Goal: Ask a question

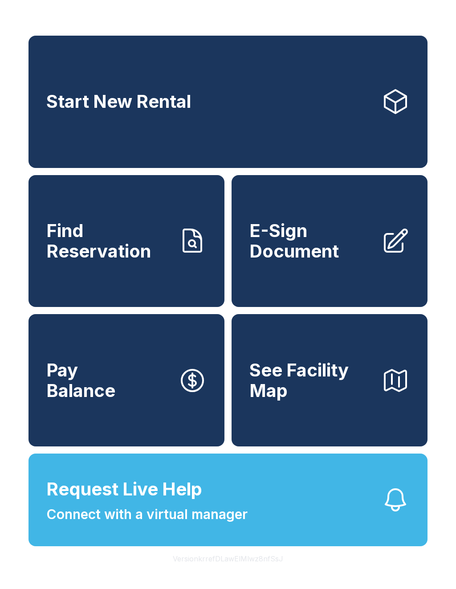
click at [86, 524] on span "Connect with a virtual manager" at bounding box center [146, 514] width 201 height 20
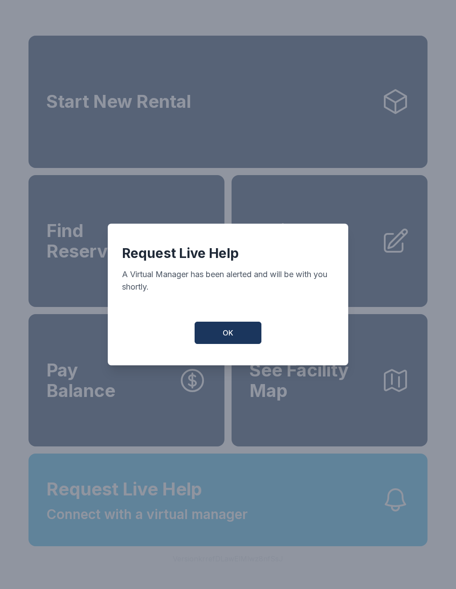
click at [217, 334] on button "OK" at bounding box center [228, 333] width 67 height 22
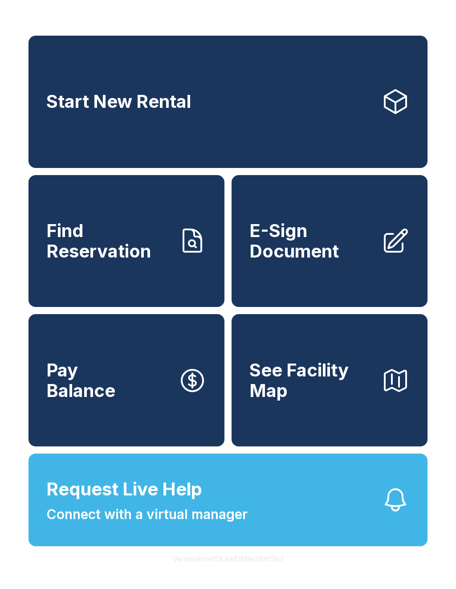
click at [180, 524] on span "Connect with a virtual manager" at bounding box center [146, 514] width 201 height 20
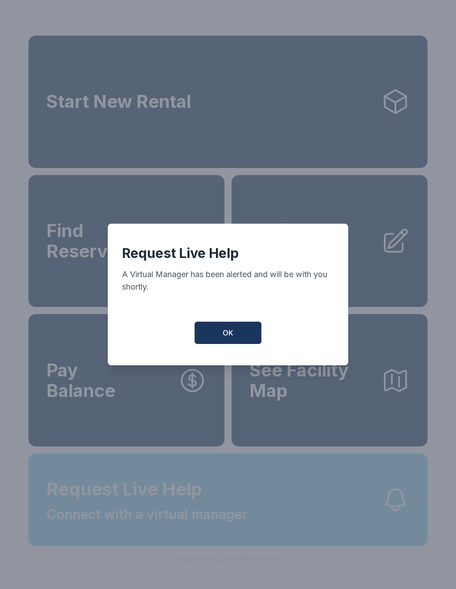
click at [214, 333] on button "OK" at bounding box center [228, 333] width 67 height 22
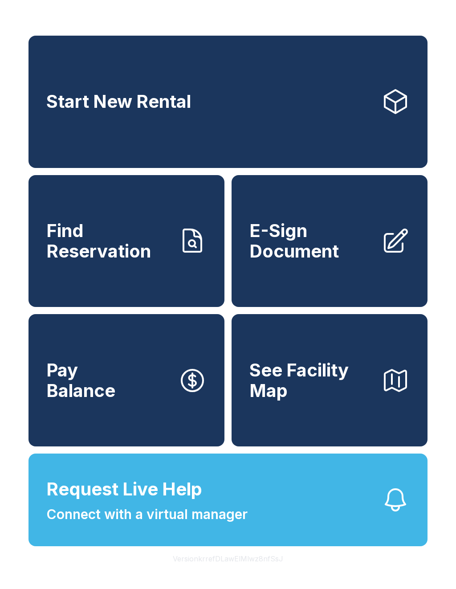
click at [188, 524] on span "Connect with a virtual manager" at bounding box center [146, 514] width 201 height 20
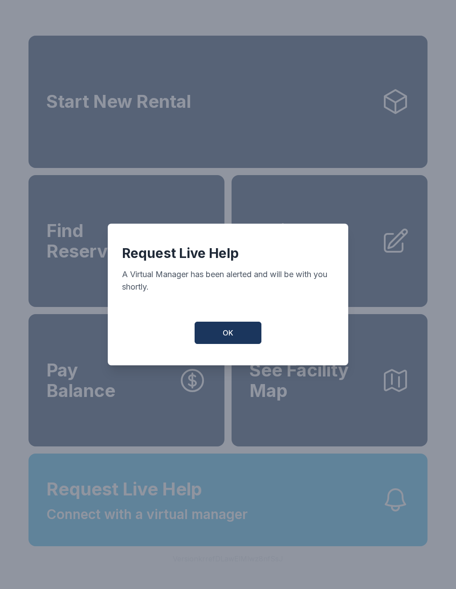
click at [228, 335] on span "OK" at bounding box center [228, 332] width 11 height 11
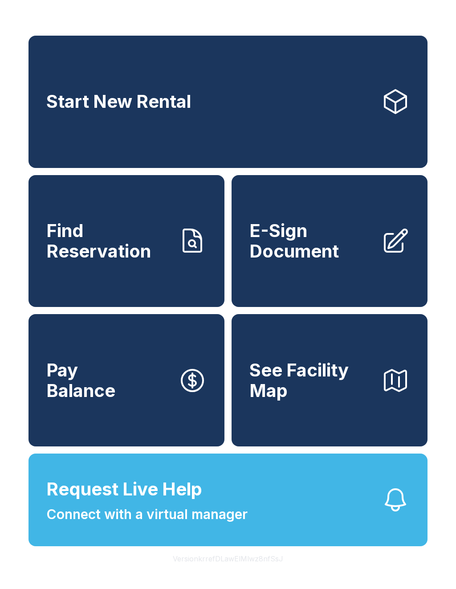
click at [213, 524] on span "Connect with a virtual manager" at bounding box center [146, 514] width 201 height 20
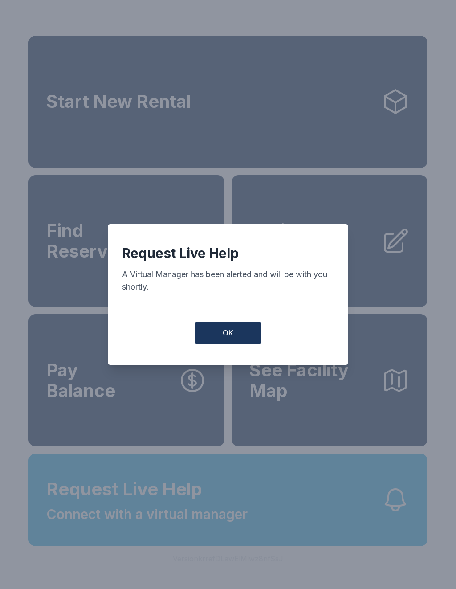
click at [224, 335] on span "OK" at bounding box center [228, 332] width 11 height 11
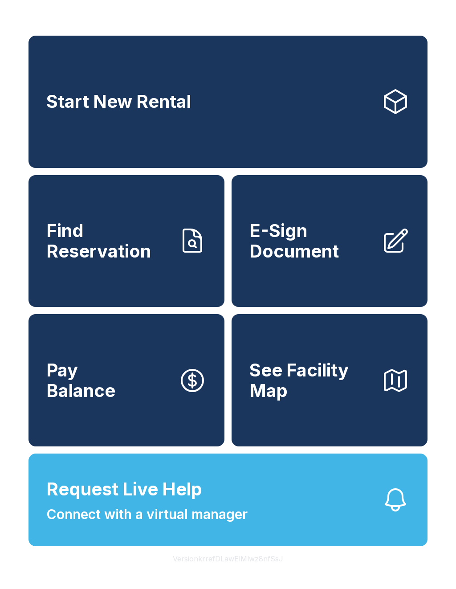
click at [157, 524] on span "Connect with a virtual manager" at bounding box center [146, 514] width 201 height 20
click at [145, 524] on span "Connect with a virtual manager" at bounding box center [146, 514] width 201 height 20
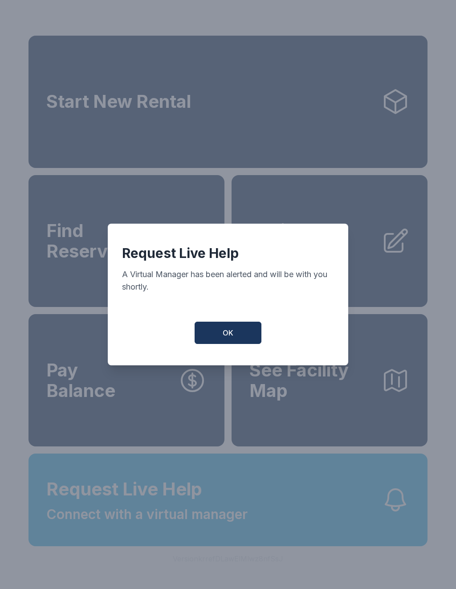
click at [224, 343] on button "OK" at bounding box center [228, 333] width 67 height 22
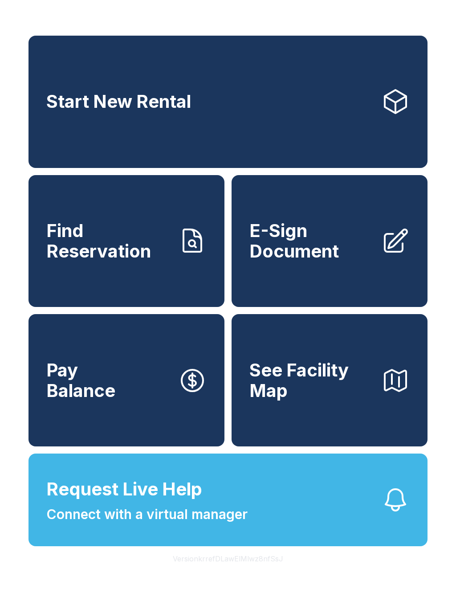
click at [192, 524] on span "Connect with a virtual manager" at bounding box center [146, 514] width 201 height 20
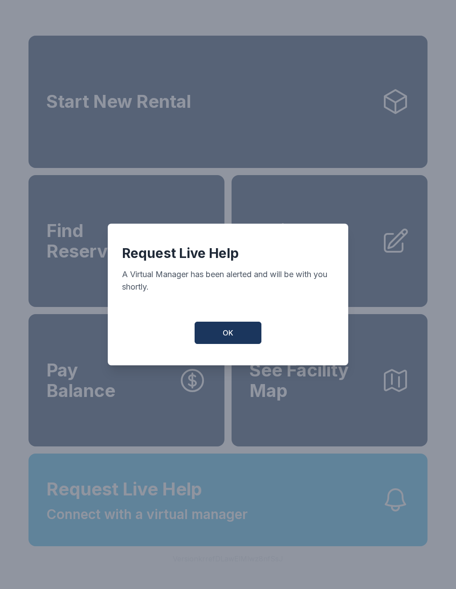
click at [226, 333] on span "OK" at bounding box center [228, 332] width 11 height 11
